Goal: Navigation & Orientation: Understand site structure

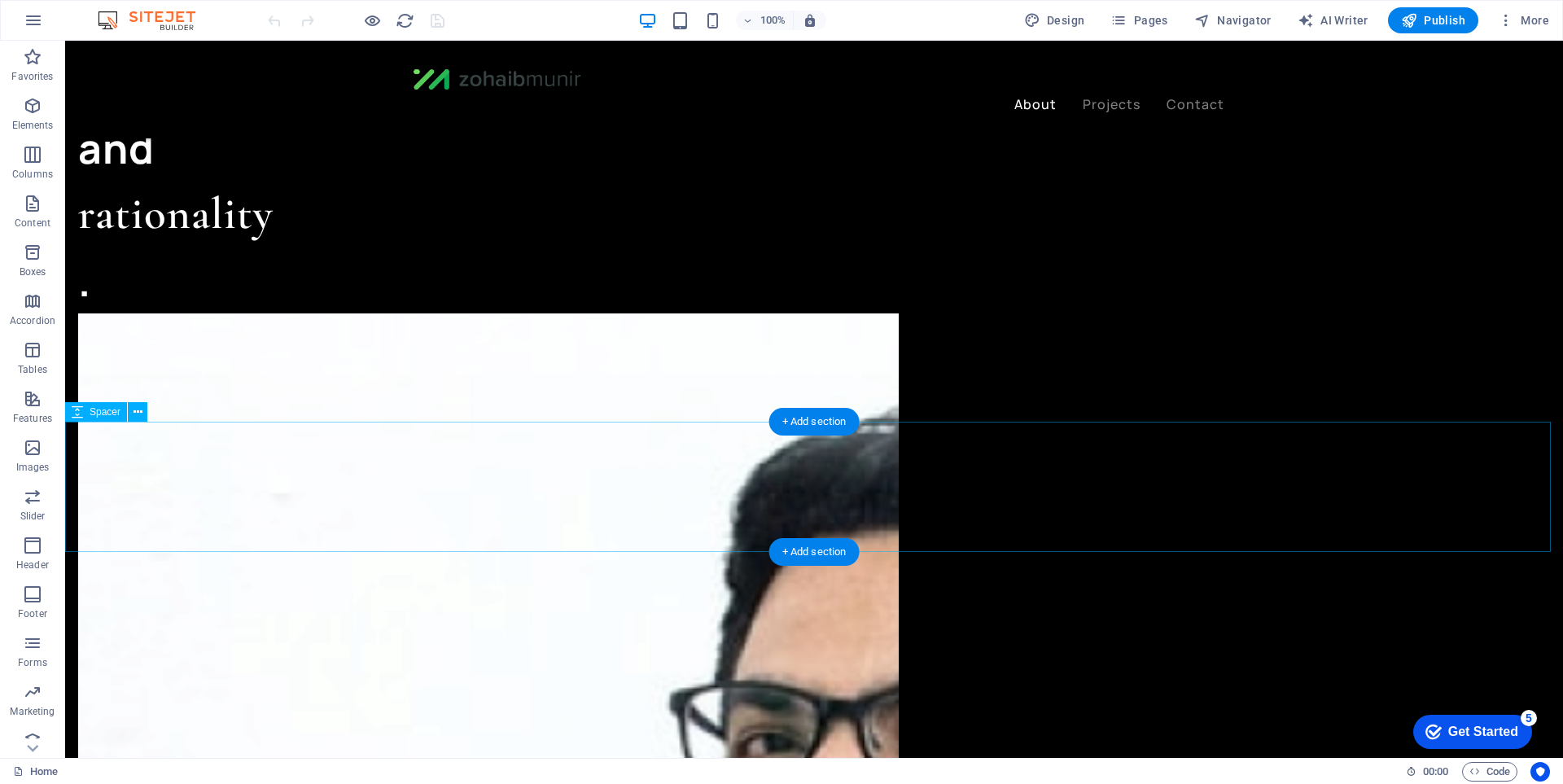
scroll to position [1492, 0]
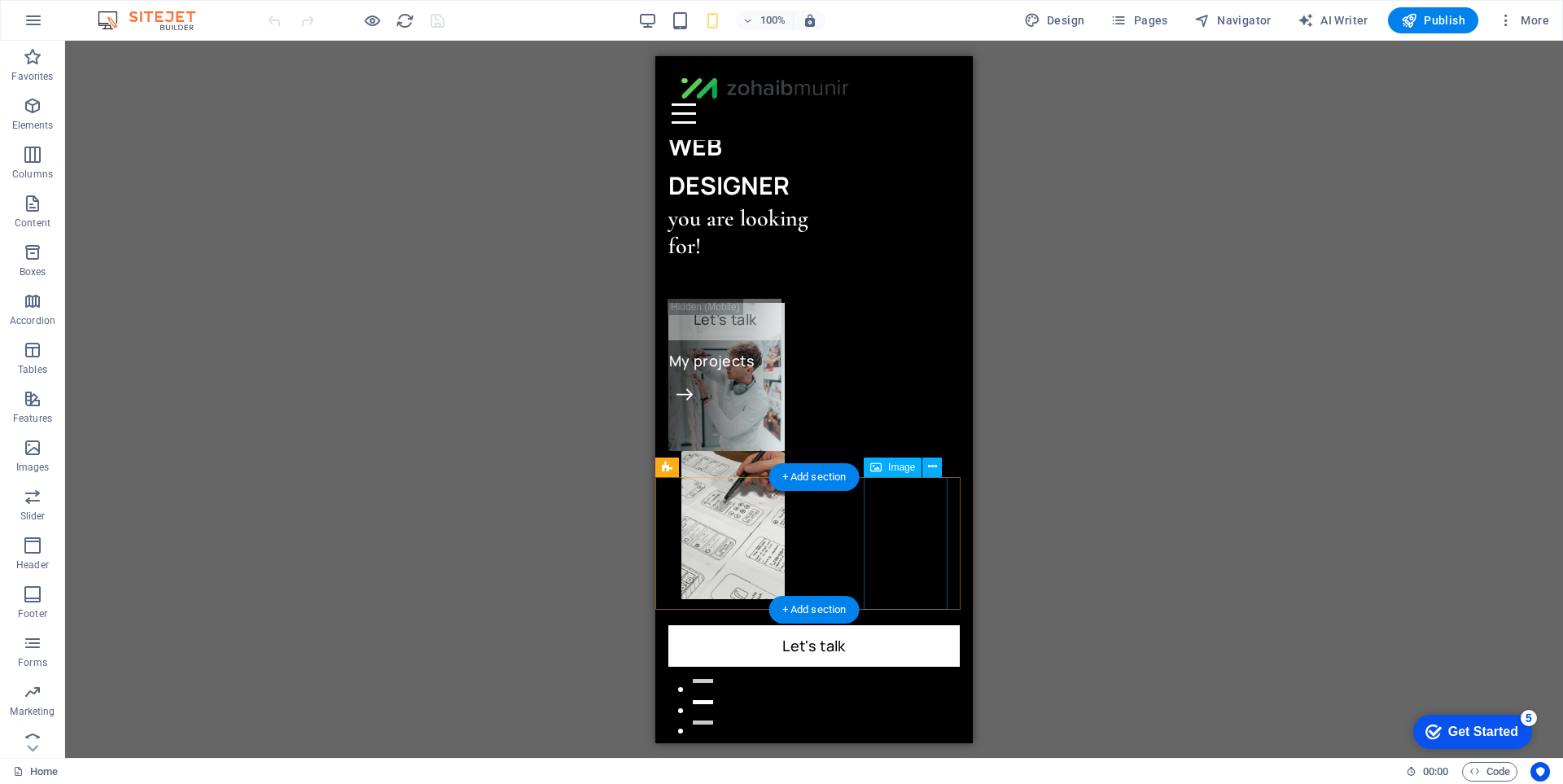
scroll to position [0, 0]
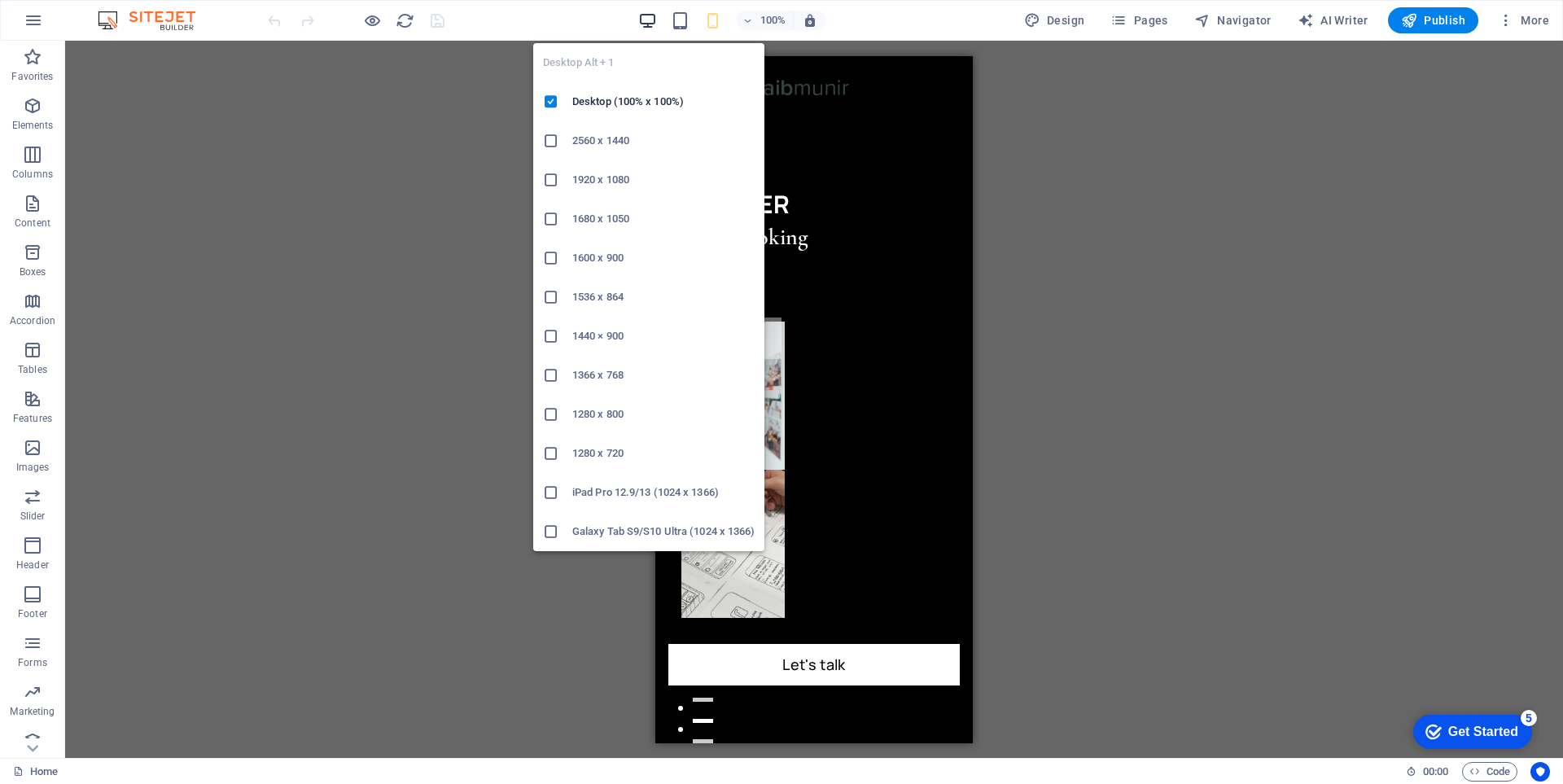
click at [651, 23] on icon "button" at bounding box center [648, 21] width 19 height 19
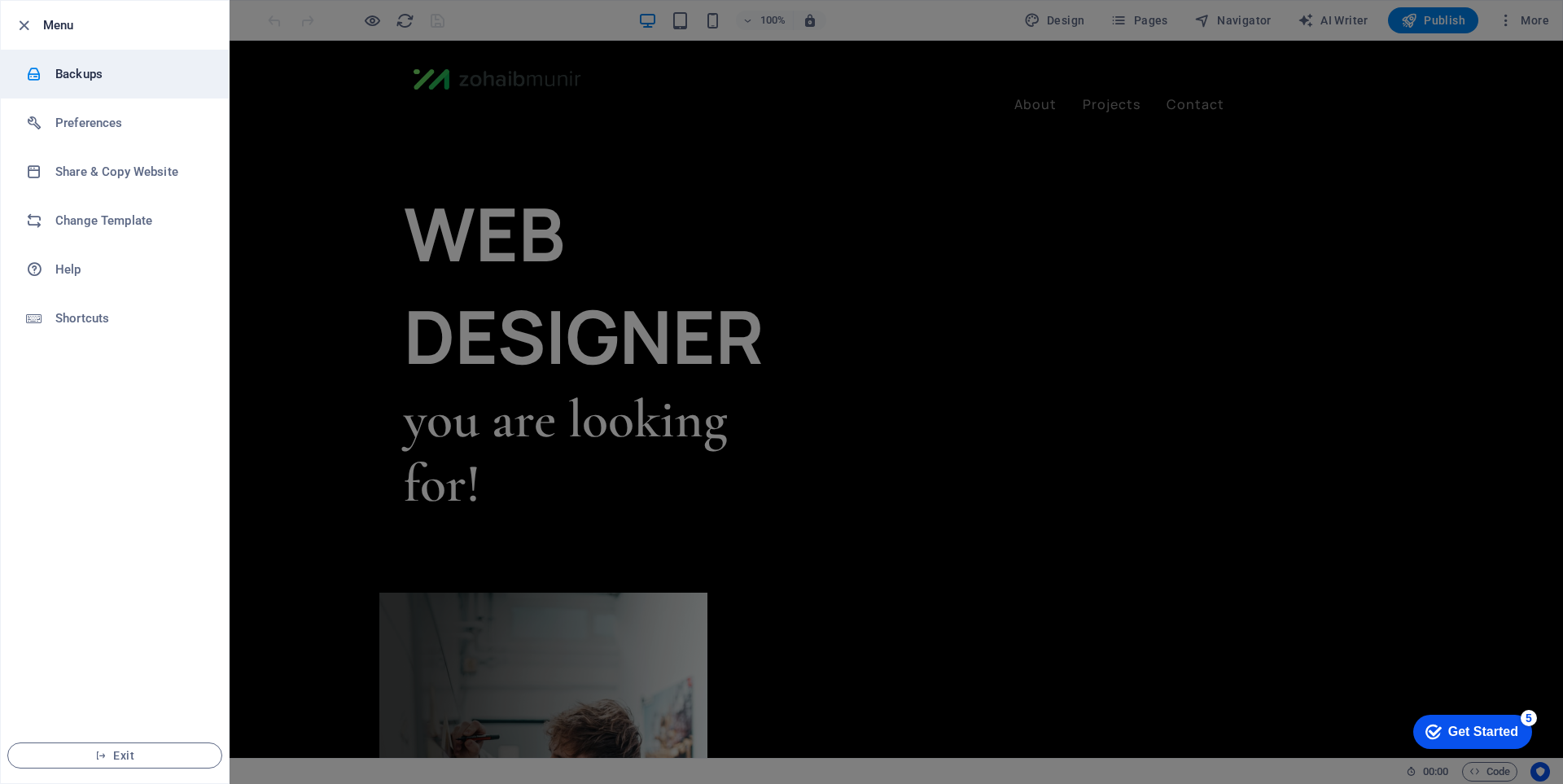
click at [66, 65] on h6 "Backups" at bounding box center [131, 74] width 151 height 20
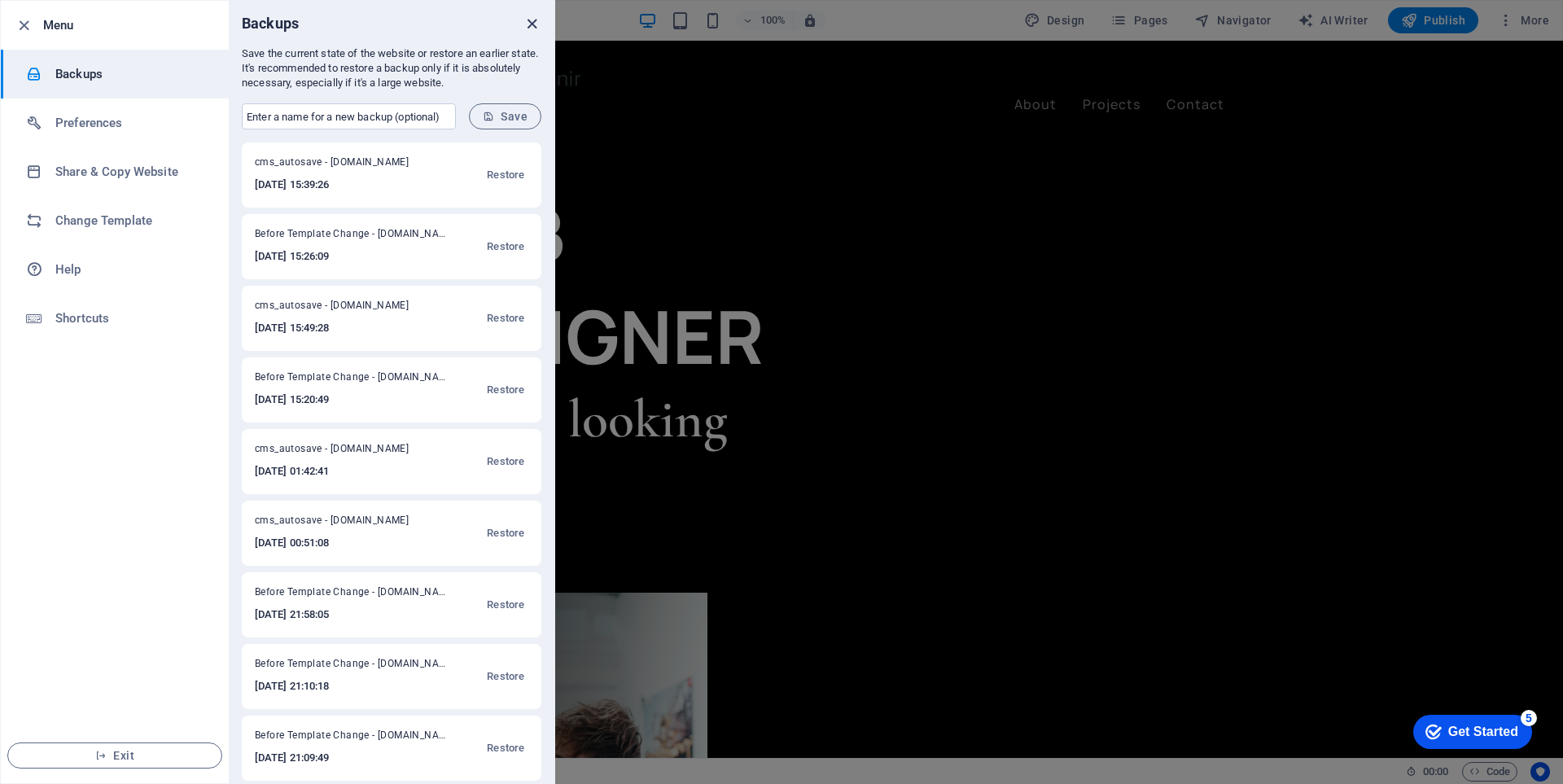
click at [531, 27] on icon "close" at bounding box center [532, 24] width 19 height 19
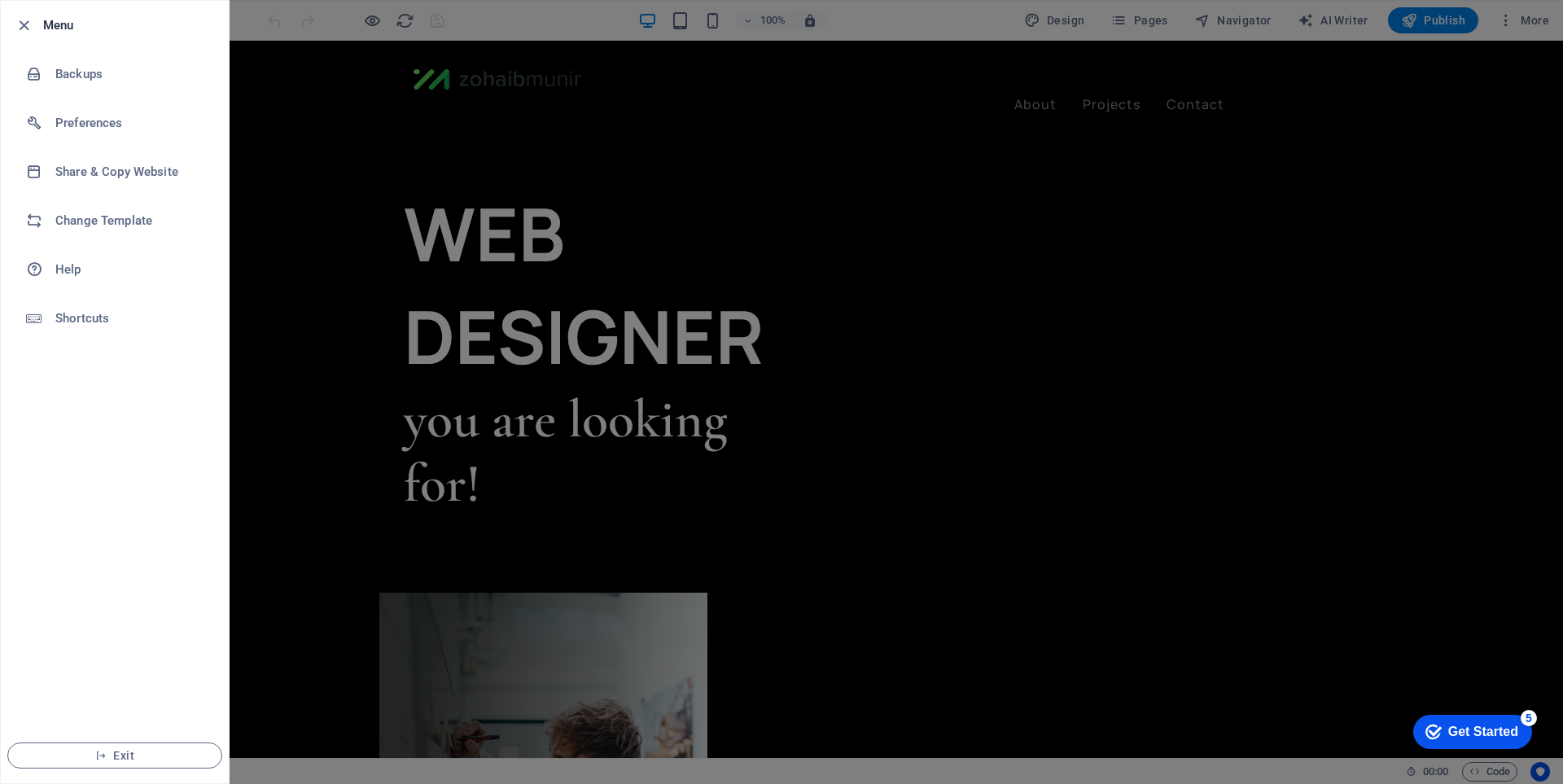
click at [50, 28] on h6 "Menu" at bounding box center [129, 25] width 172 height 20
click at [21, 25] on icon "button" at bounding box center [24, 26] width 19 height 19
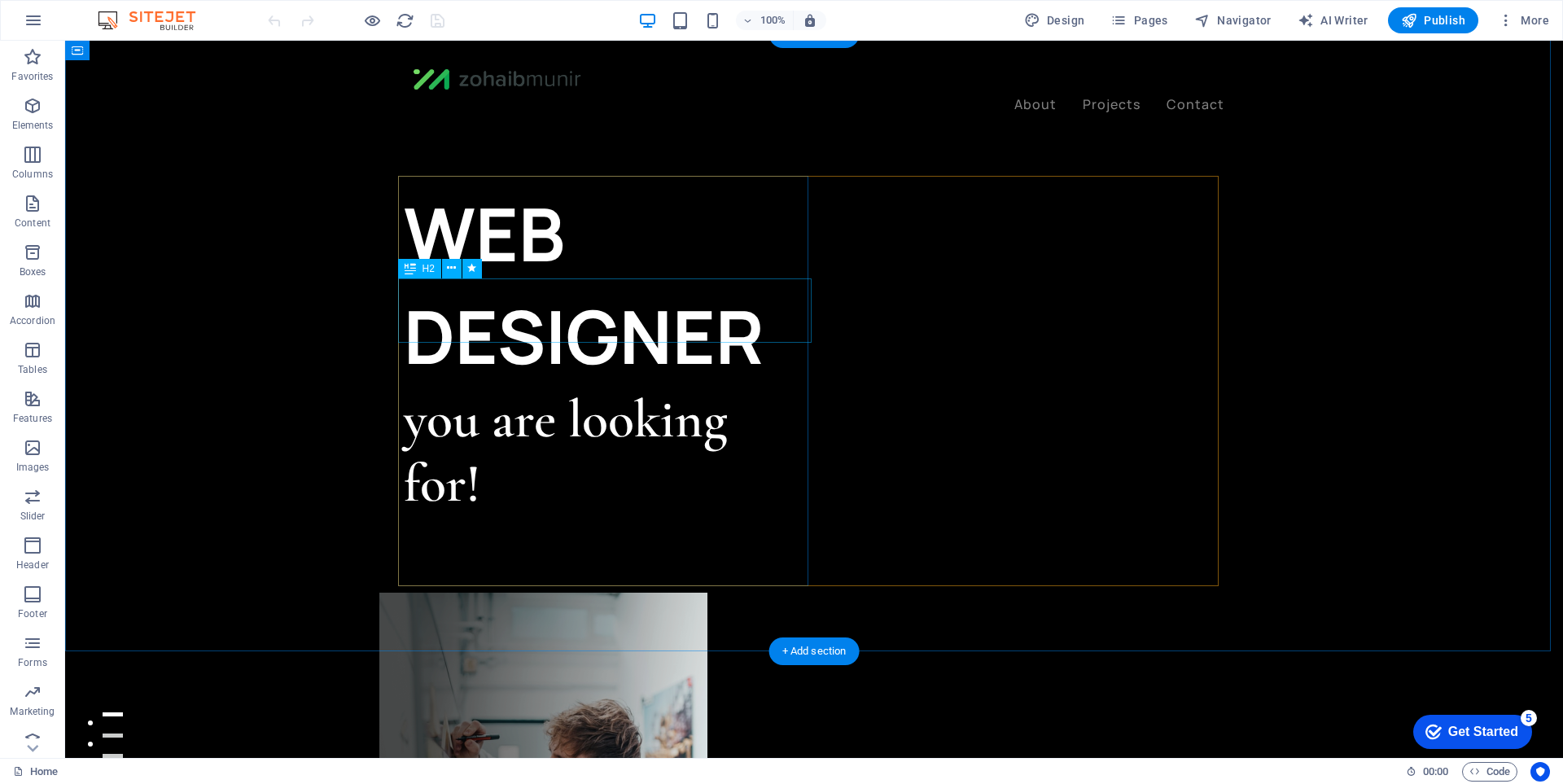
scroll to position [325, 0]
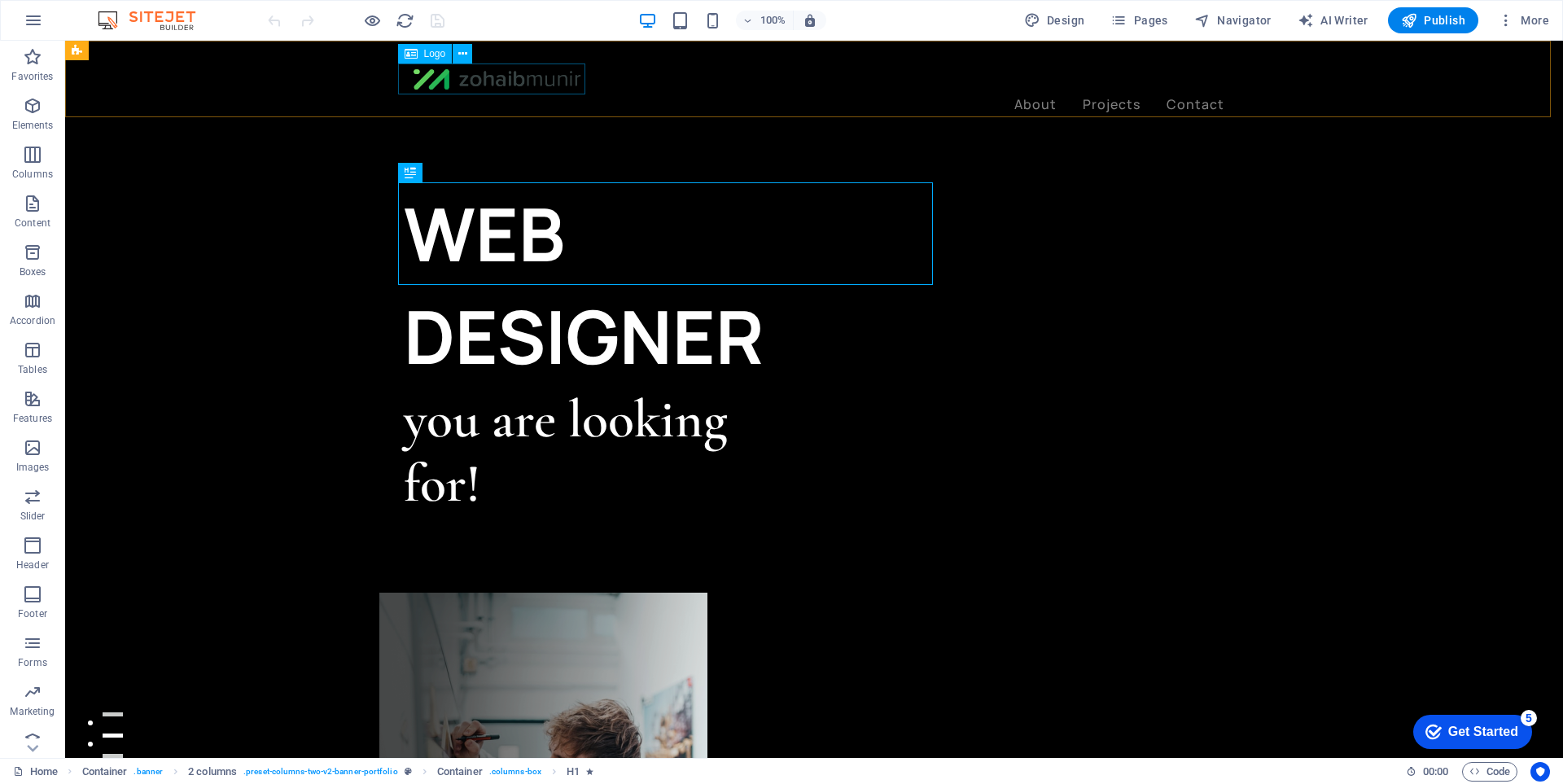
click at [473, 64] on div at bounding box center [814, 79] width 820 height 31
